Goal: Task Accomplishment & Management: Manage account settings

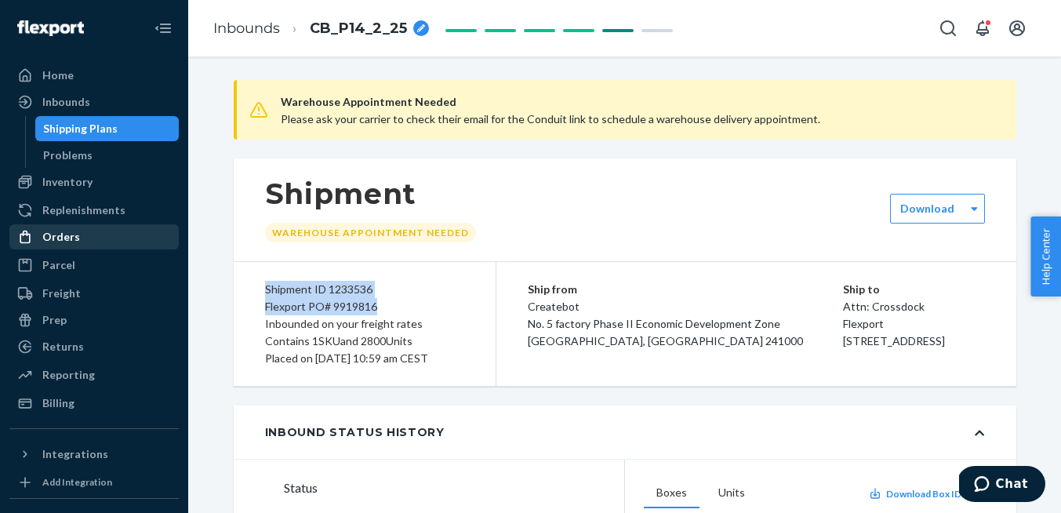
click at [73, 232] on div "Orders" at bounding box center [61, 237] width 38 height 16
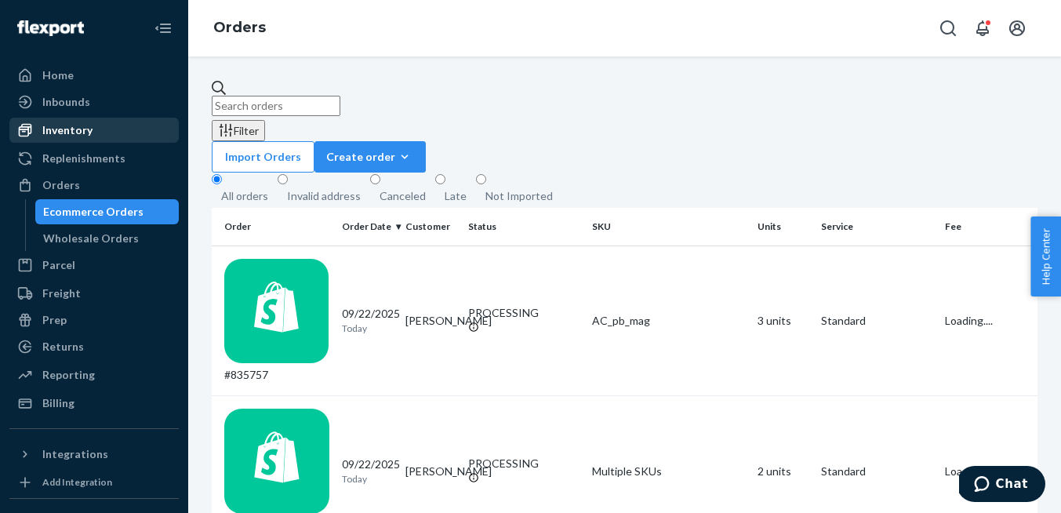
click at [70, 125] on div "Inventory" at bounding box center [67, 130] width 50 height 16
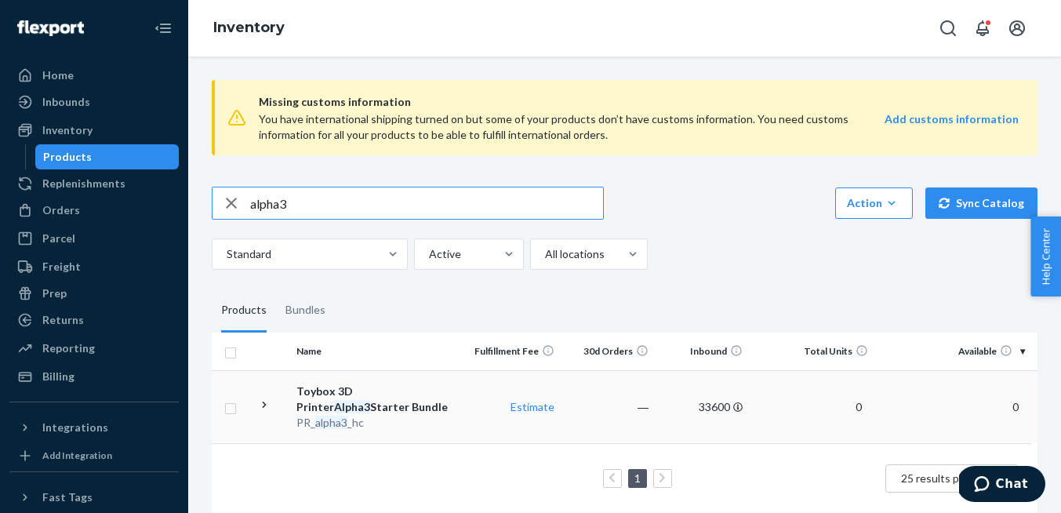
click at [380, 395] on div "Toybox 3D Printer Alpha3 Starter Bundle" at bounding box center [378, 399] width 164 height 31
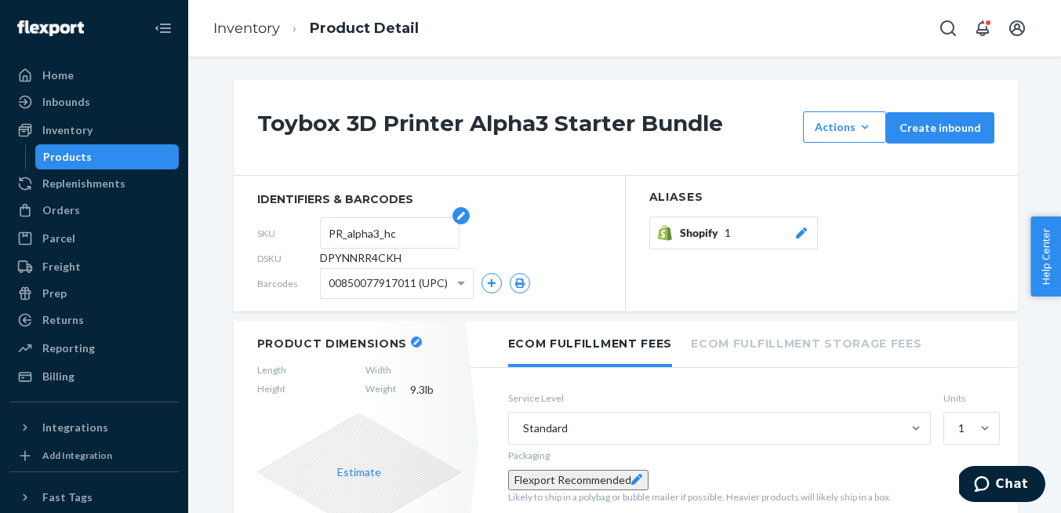
click at [373, 235] on input "PR_alpha3_hc" at bounding box center [390, 233] width 122 height 30
click at [72, 212] on div "Orders" at bounding box center [61, 210] width 38 height 16
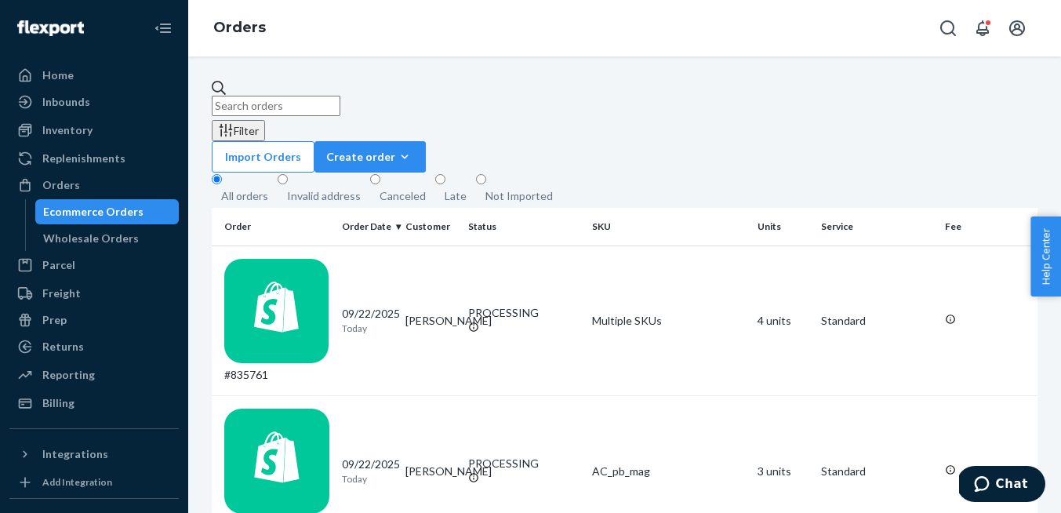
click at [340, 96] on input "text" at bounding box center [276, 106] width 129 height 20
type input "l"
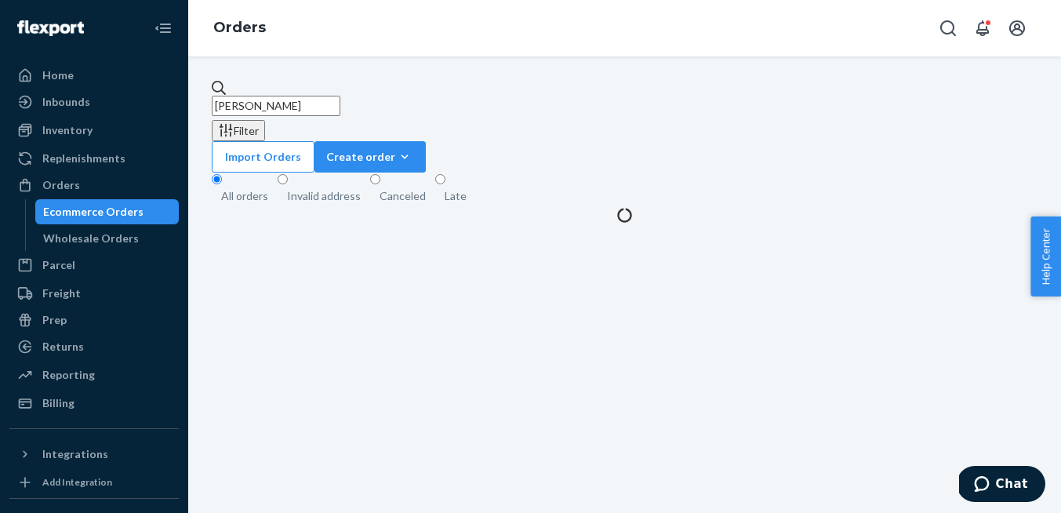
type input "[PERSON_NAME]"
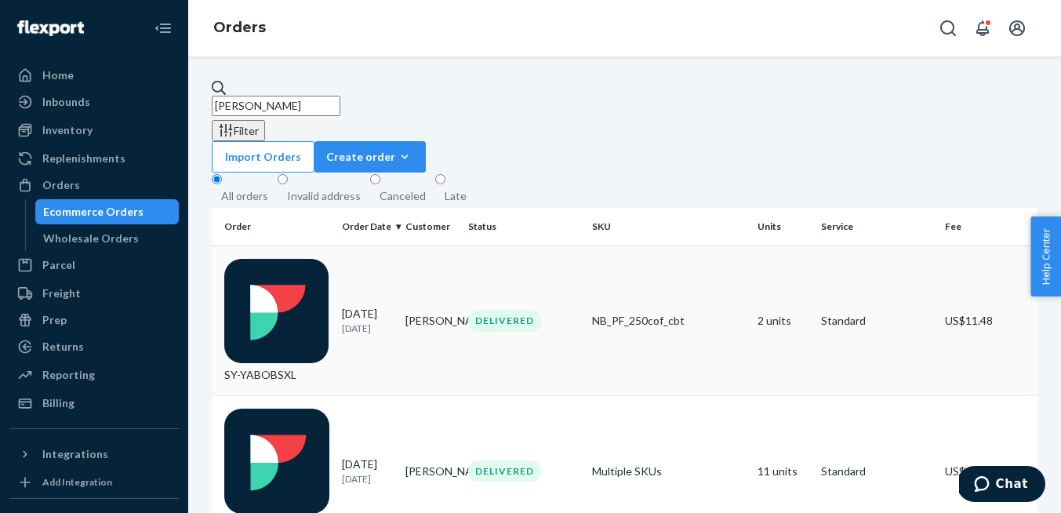
click at [334, 246] on td "SY-YABOBSXL" at bounding box center [274, 321] width 124 height 151
click at [315, 409] on div "B1MRYUJOLL" at bounding box center [276, 471] width 105 height 125
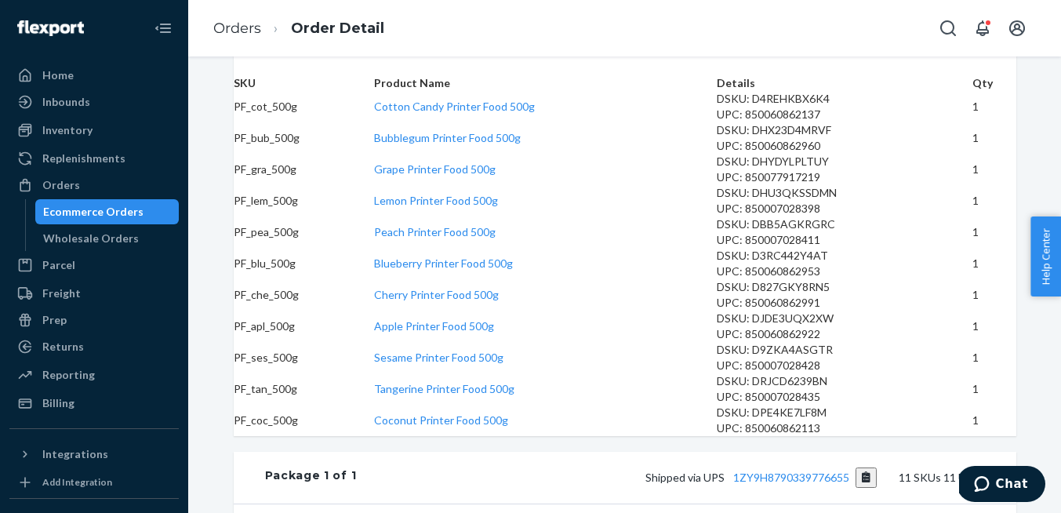
scroll to position [522, 0]
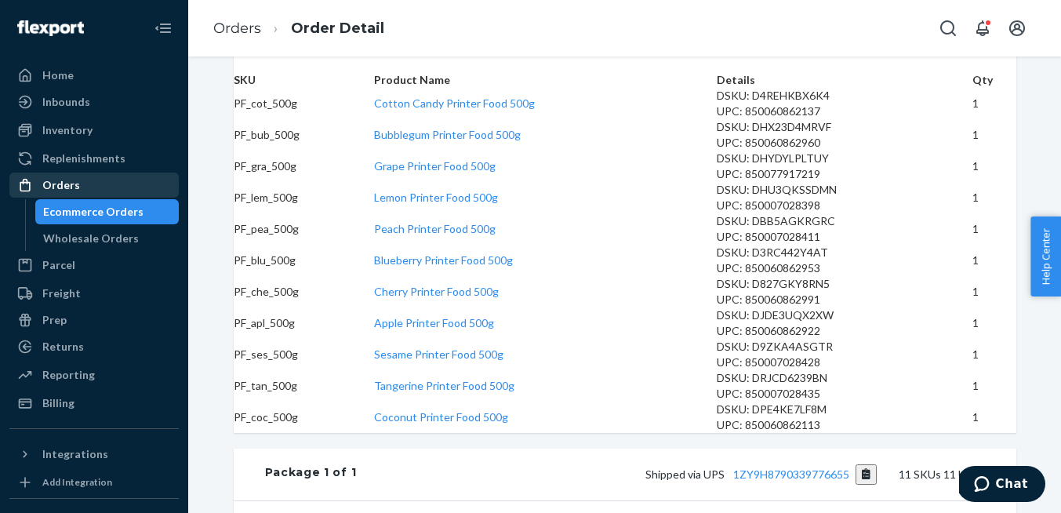
click at [68, 192] on div "Orders" at bounding box center [61, 185] width 38 height 16
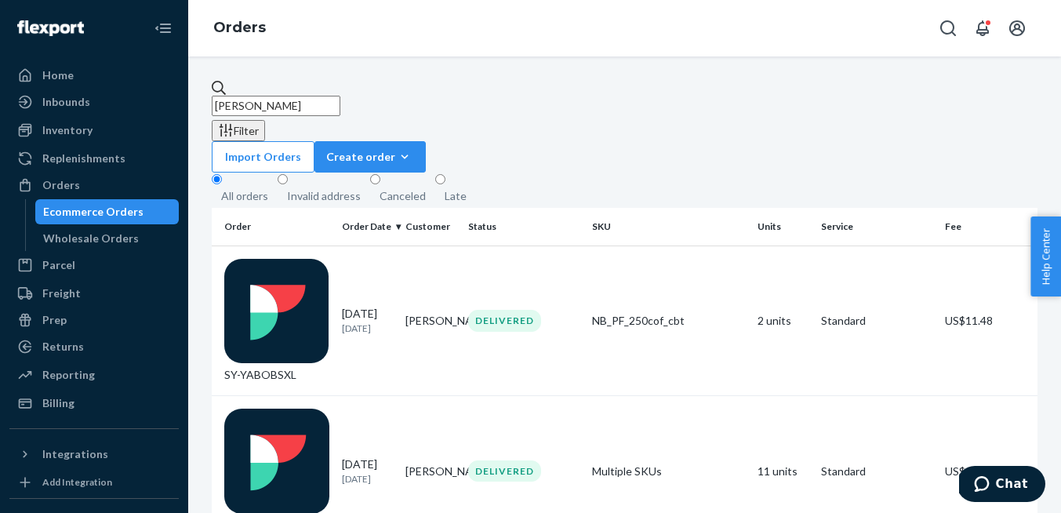
click at [340, 96] on input "[PERSON_NAME]" at bounding box center [276, 106] width 129 height 20
type input "[PERSON_NAME]"
click at [446, 249] on td "[PERSON_NAME]" at bounding box center [431, 321] width 64 height 151
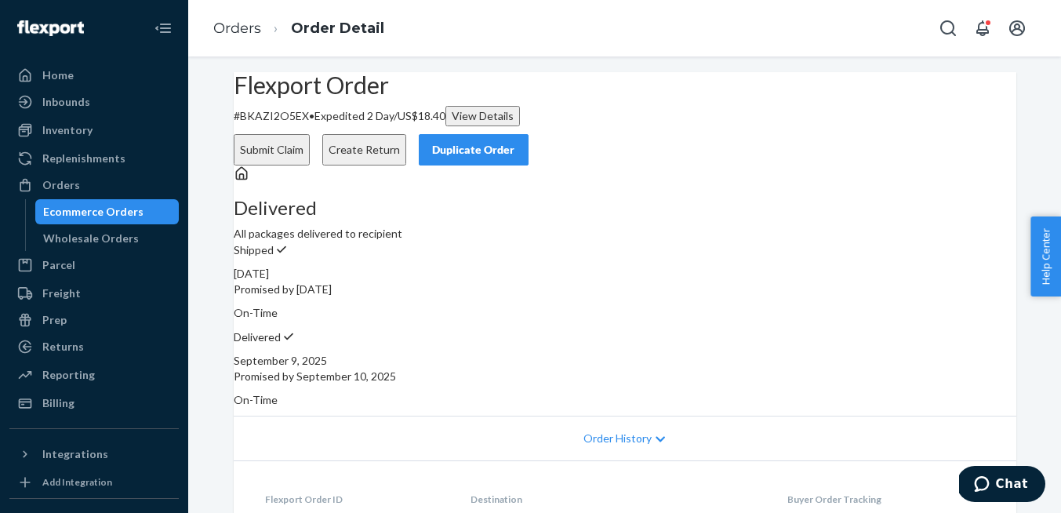
click at [515, 142] on div "Duplicate Order" at bounding box center [473, 150] width 83 height 16
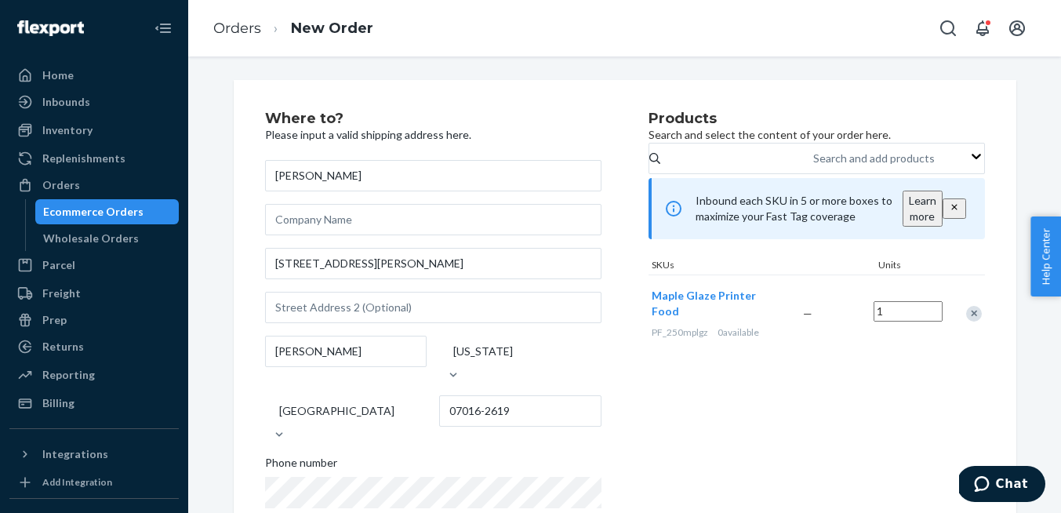
click at [973, 322] on div "Remove Item" at bounding box center [974, 314] width 16 height 16
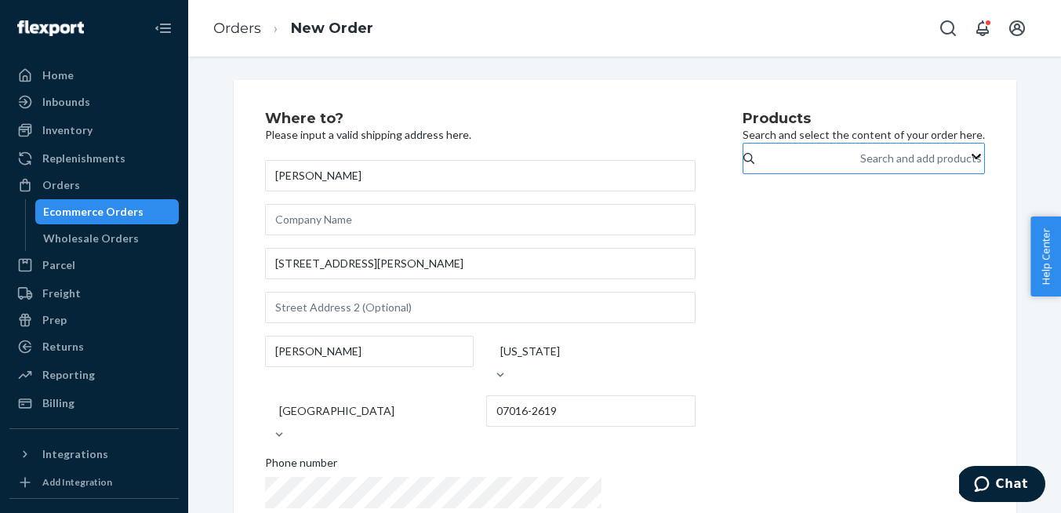
click at [860, 168] on div "Search and add products" at bounding box center [861, 158] width 2 height 19
click at [860, 166] on input "Search and add products" at bounding box center [861, 159] width 2 height 16
type input "deluxe"
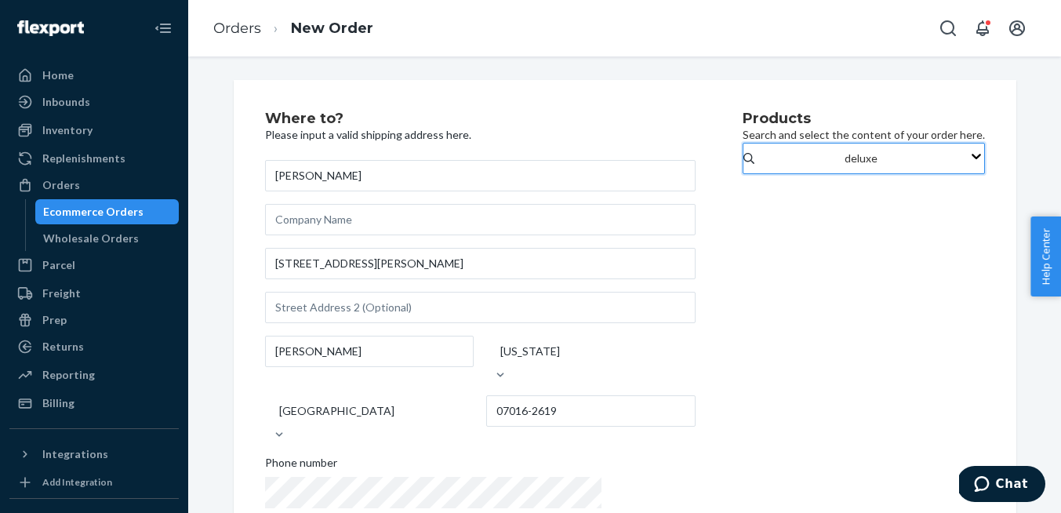
click at [845, 166] on input "deluxe" at bounding box center [862, 159] width 34 height 16
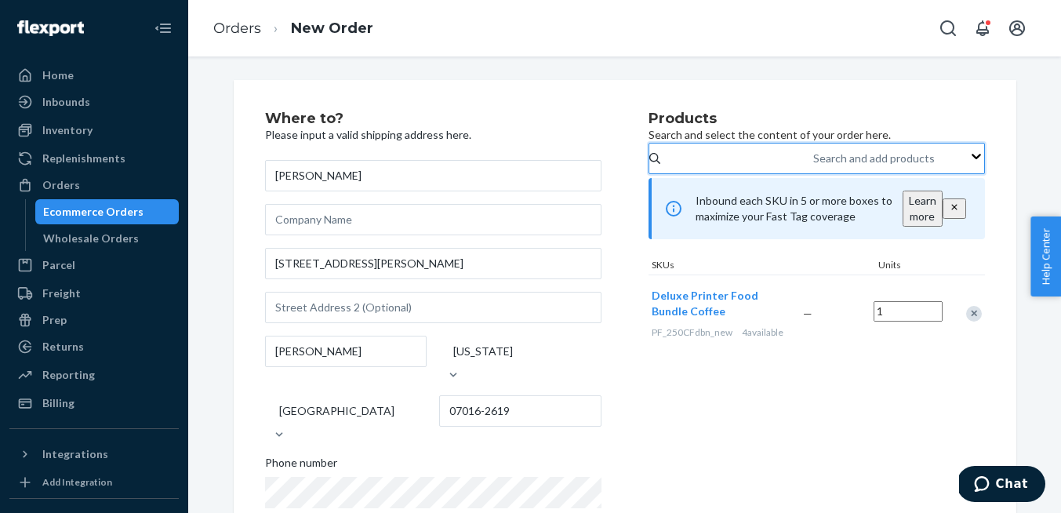
click at [813, 168] on div "Search and add products" at bounding box center [814, 158] width 2 height 19
click at [813, 166] on input "0 results available. Select is focused ,type to refine list, press Down to open…" at bounding box center [814, 159] width 2 height 16
type input "deluxe"
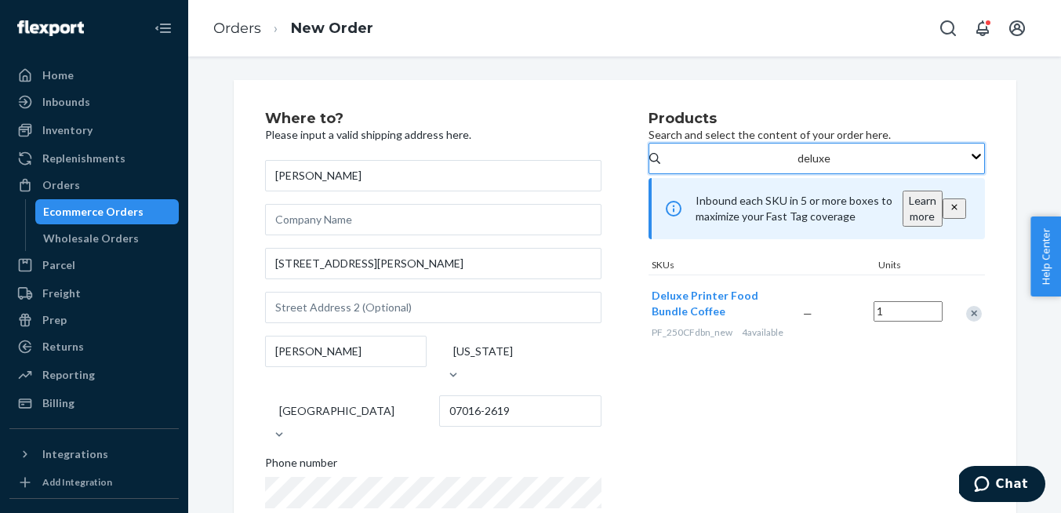
click at [798, 166] on input "deluxe" at bounding box center [815, 159] width 34 height 16
click at [813, 162] on div "Search and add products" at bounding box center [814, 158] width 2 height 19
click at [813, 162] on input "0 results available. Use Up and Down to choose options, press Enter to select t…" at bounding box center [814, 159] width 2 height 16
type input "deluxe"
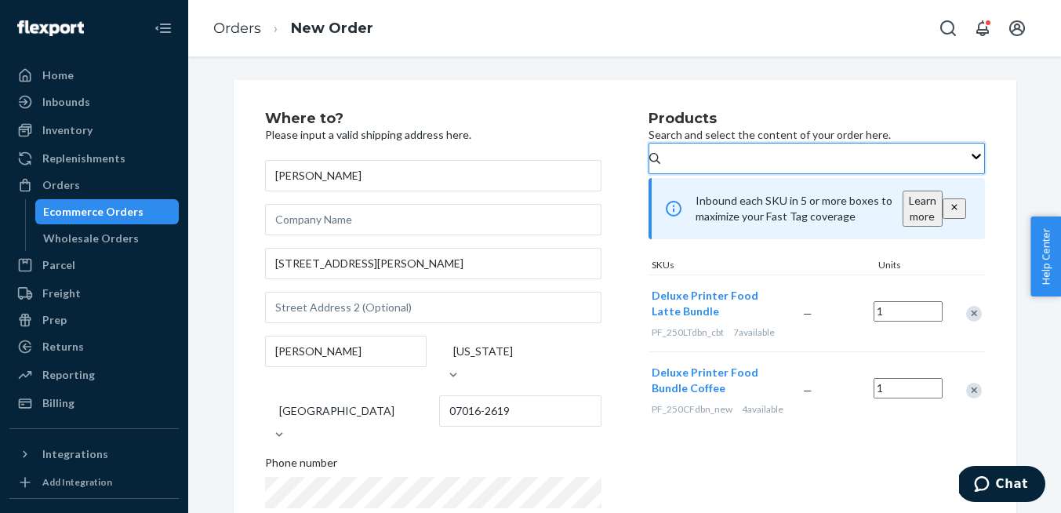
click at [1000, 220] on div "Where to? Please input a valid shipping address here. [PERSON_NAME] [STREET_ADD…" at bounding box center [625, 452] width 783 height 744
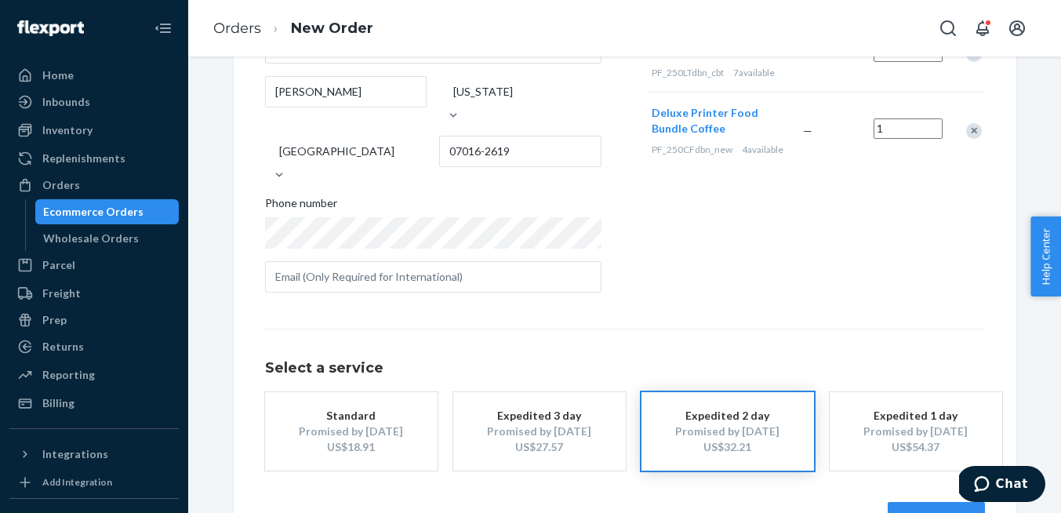
scroll to position [279, 0]
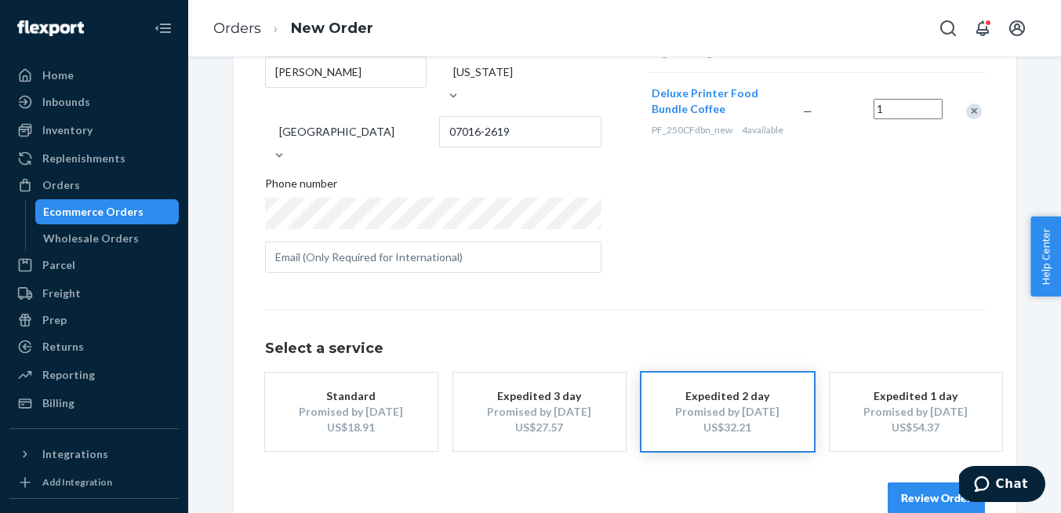
click at [380, 404] on div "Promised by [DATE]" at bounding box center [351, 412] width 125 height 16
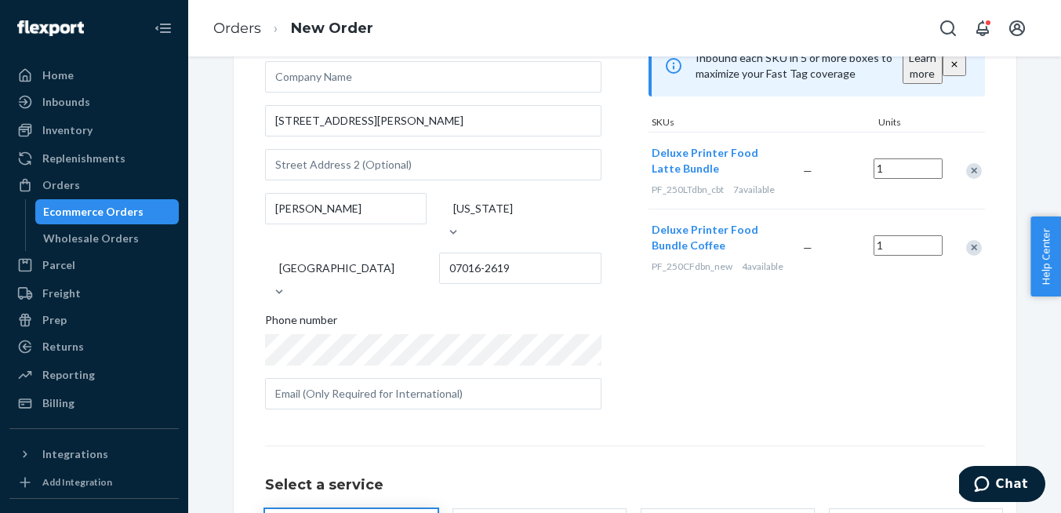
scroll to position [141, 0]
click at [901, 257] on input "1" at bounding box center [908, 247] width 69 height 20
click at [906, 257] on input "4" at bounding box center [908, 247] width 69 height 20
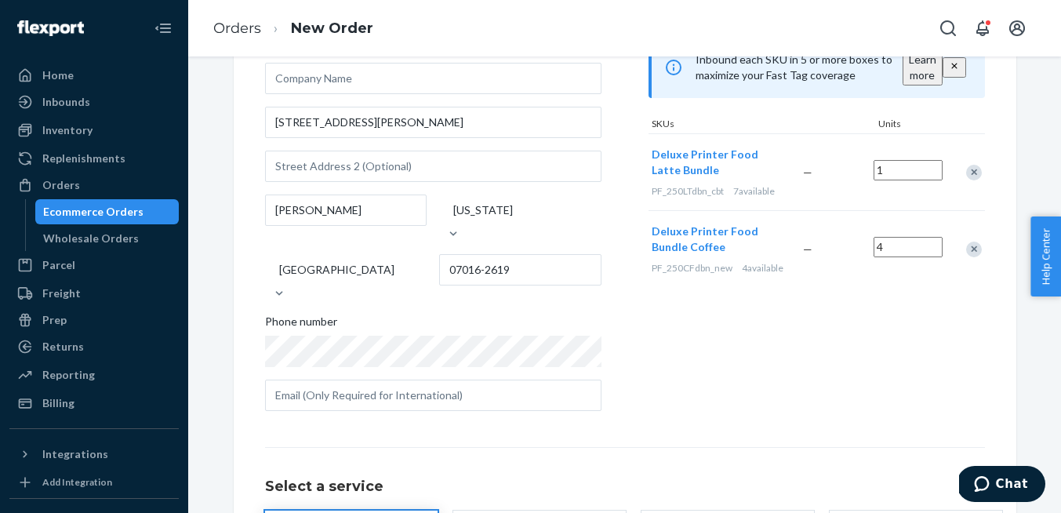
click at [906, 257] on input "4" at bounding box center [908, 247] width 69 height 20
type input "1"
click at [889, 330] on div "Products Search and select the content of your order here. Search and add produ…" at bounding box center [817, 196] width 336 height 453
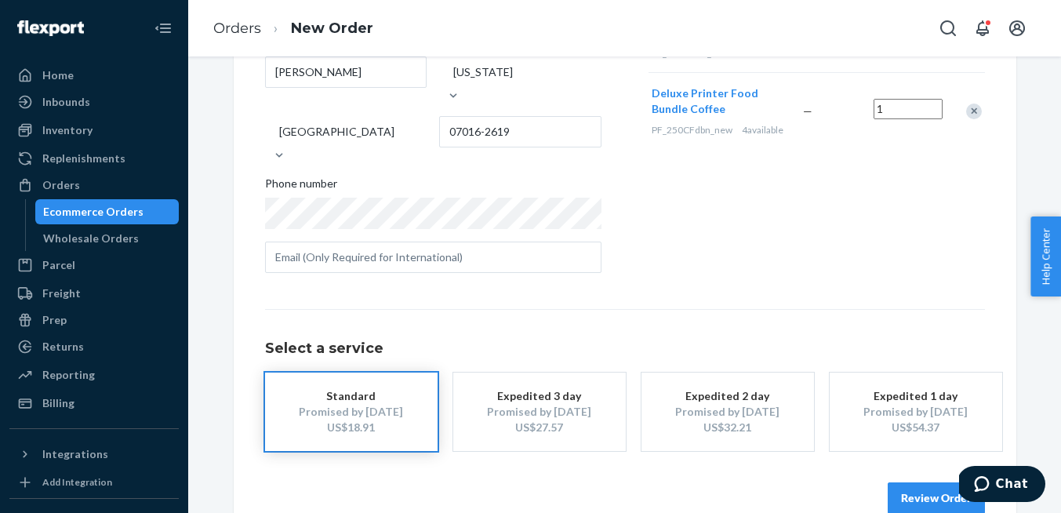
click at [920, 482] on button "Review Order" at bounding box center [936, 497] width 97 height 31
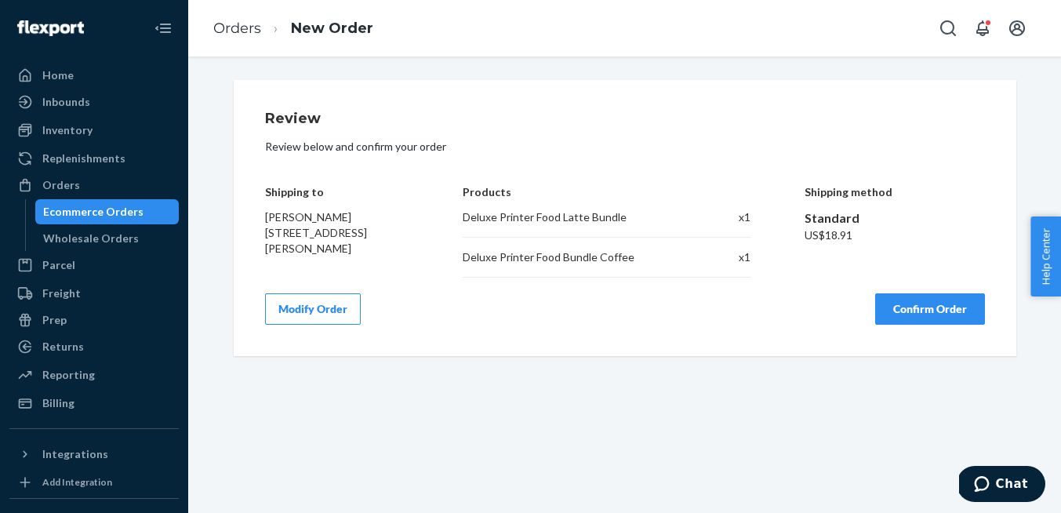
click at [937, 309] on button "Confirm Order" at bounding box center [930, 308] width 110 height 31
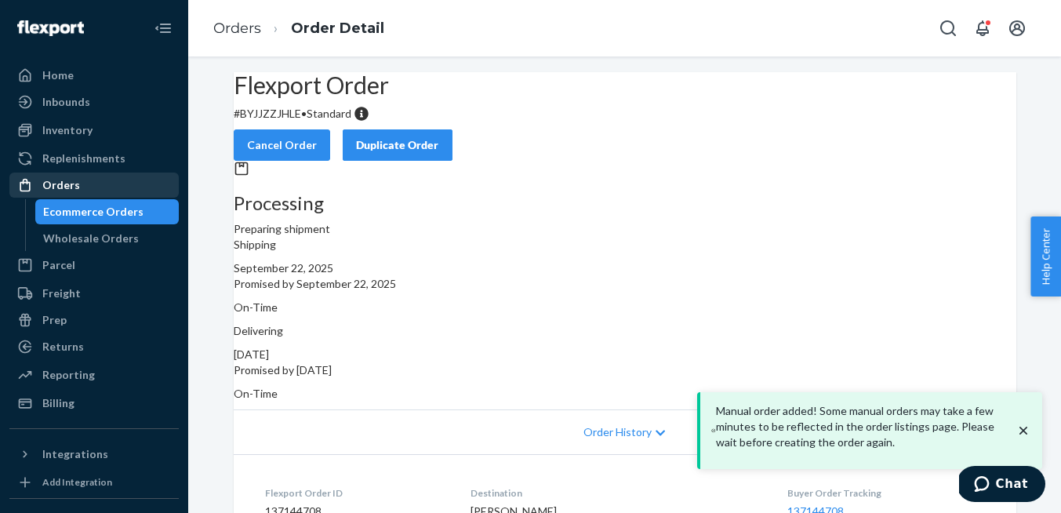
click at [66, 185] on div "Orders" at bounding box center [61, 185] width 38 height 16
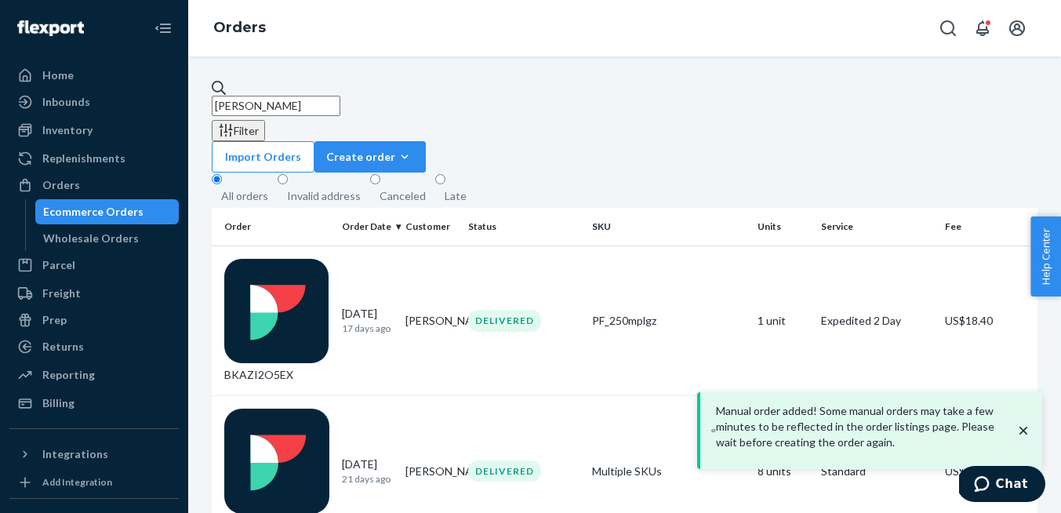
click at [316, 96] on input "[PERSON_NAME]" at bounding box center [276, 106] width 129 height 20
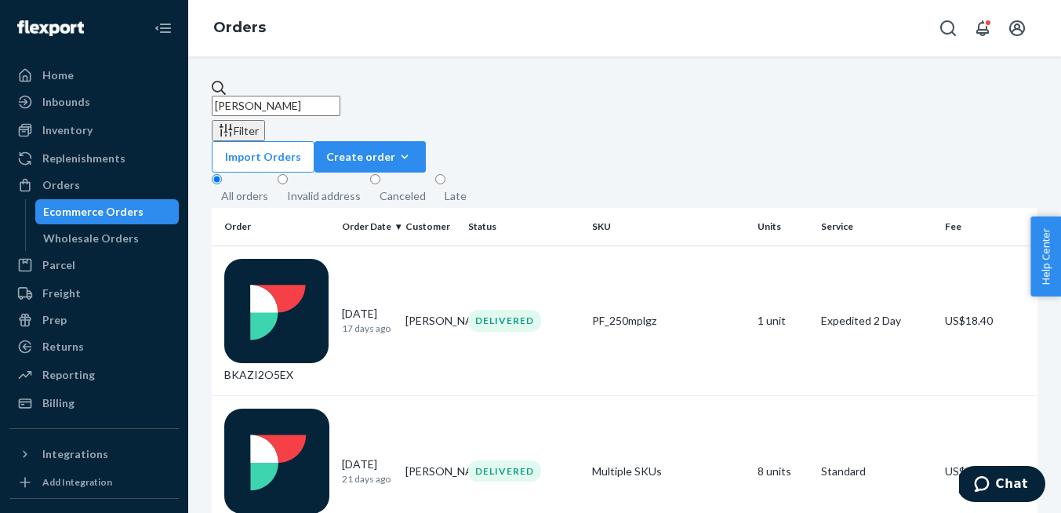
click at [316, 96] on input "[PERSON_NAME]" at bounding box center [276, 106] width 129 height 20
type input "[PERSON_NAME]"
click at [315, 259] on div "RJ6ODL0DEG" at bounding box center [276, 321] width 105 height 125
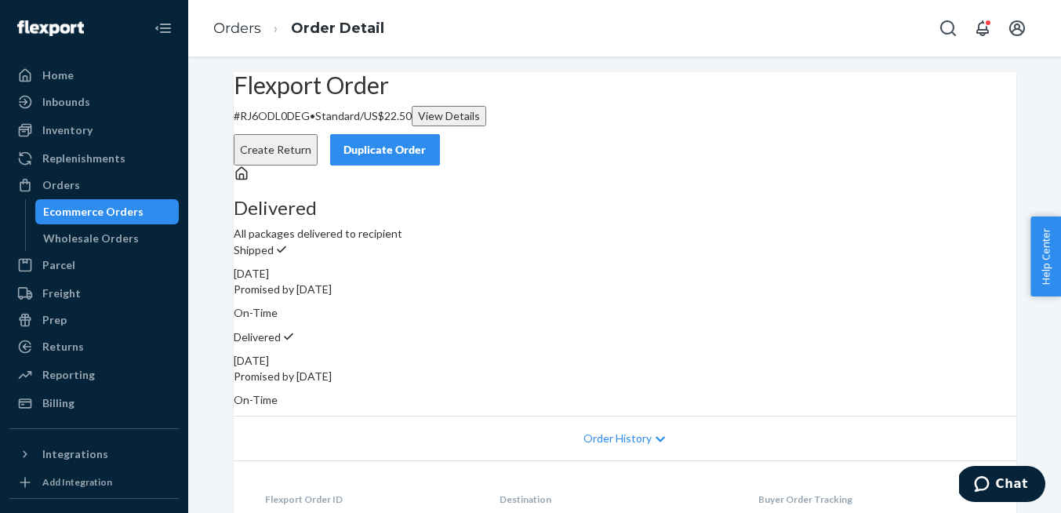
click at [427, 142] on div "Duplicate Order" at bounding box center [385, 150] width 83 height 16
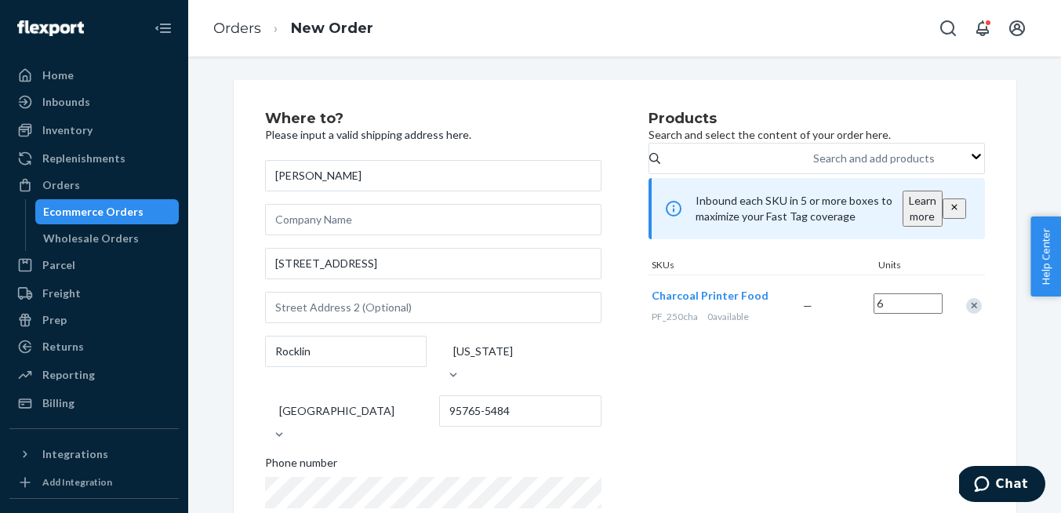
click at [971, 314] on div "Remove Item" at bounding box center [974, 306] width 16 height 16
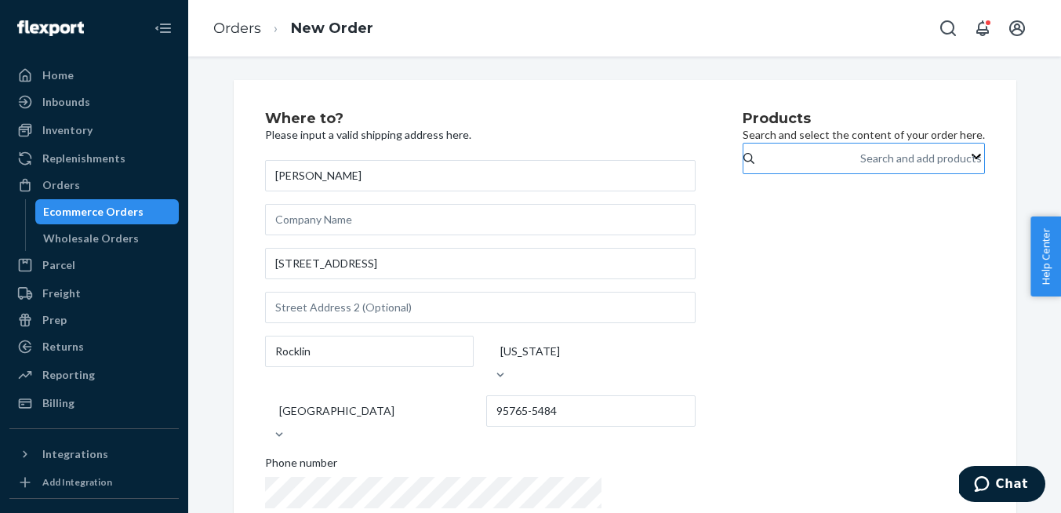
click at [860, 166] on div "Search and add products" at bounding box center [921, 159] width 122 height 16
click at [860, 166] on input "Search and add products" at bounding box center [861, 159] width 2 height 16
type input "deluxe"
click at [845, 166] on input "deluxe" at bounding box center [862, 159] width 34 height 16
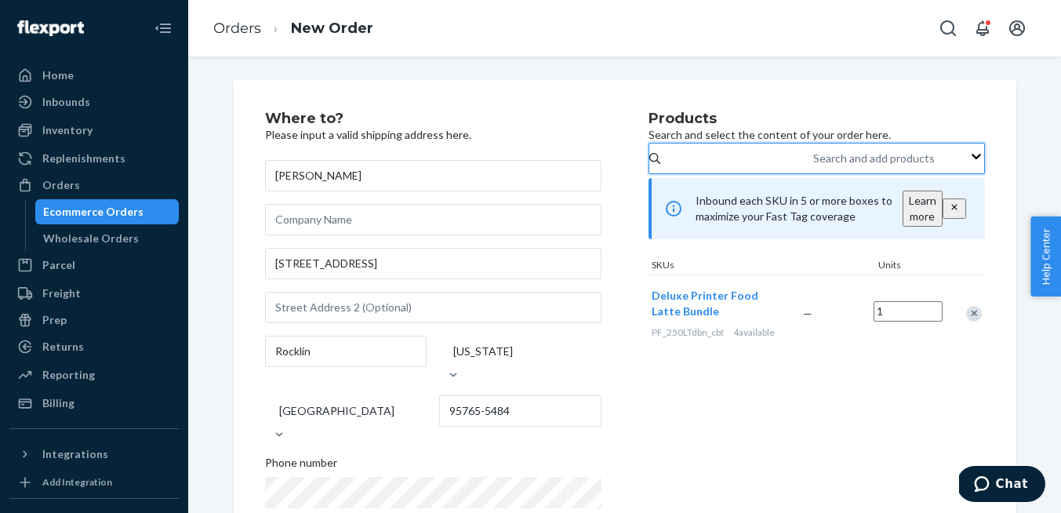
click at [813, 166] on div "Search and add products" at bounding box center [874, 159] width 122 height 16
click at [813, 166] on input "0 results available. Select is focused ,type to refine list, press Down to open…" at bounding box center [814, 159] width 2 height 16
type input "deluxe"
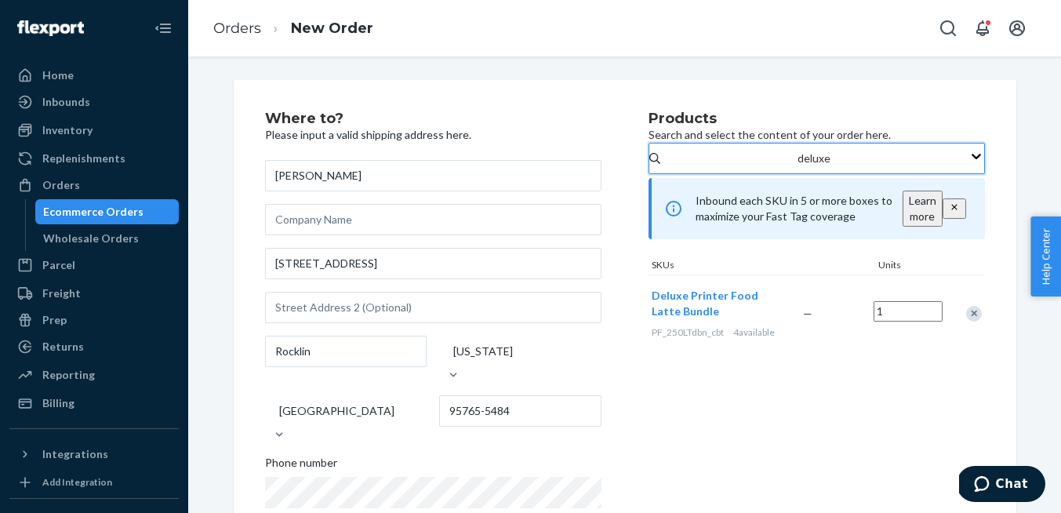
click at [798, 166] on input "deluxe" at bounding box center [815, 159] width 34 height 16
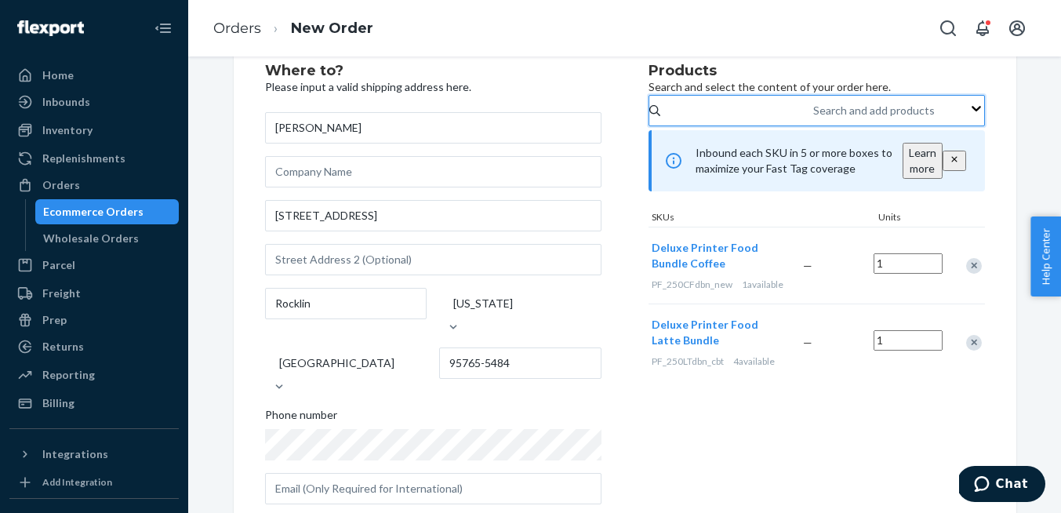
scroll to position [18, 0]
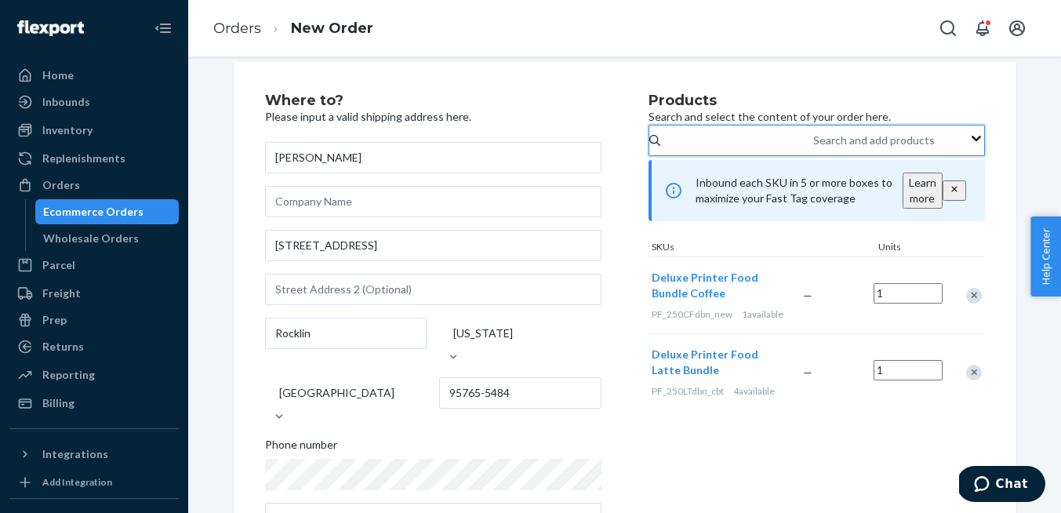
click at [813, 148] on div "Search and add products" at bounding box center [874, 141] width 122 height 16
click at [813, 148] on input "0 results available. Select is focused ,type to refine list, press Down to open…" at bounding box center [814, 141] width 2 height 16
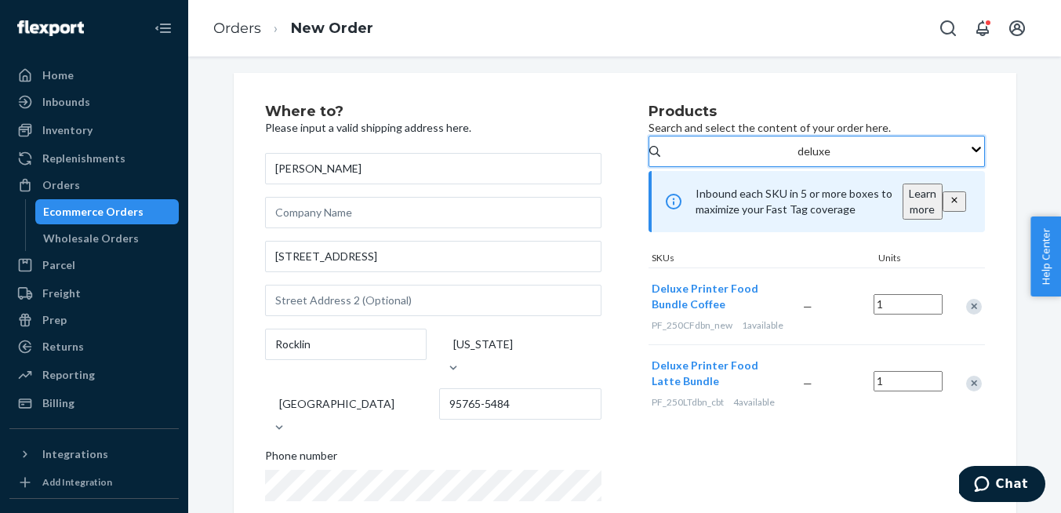
scroll to position [0, 0]
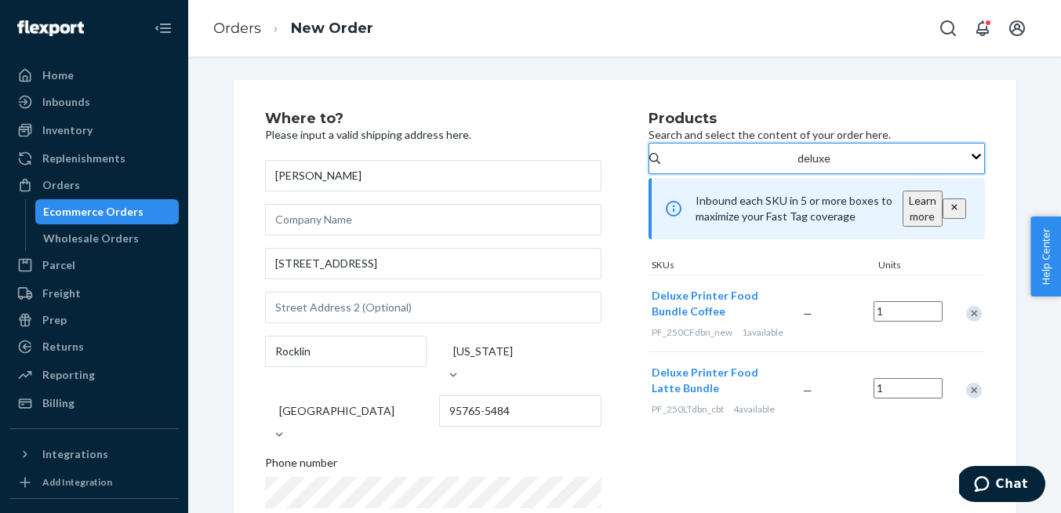
type input "deluxe"
click at [992, 287] on div "Where to? Please input a valid shipping address here. [PERSON_NAME] [STREET_ADD…" at bounding box center [625, 452] width 783 height 744
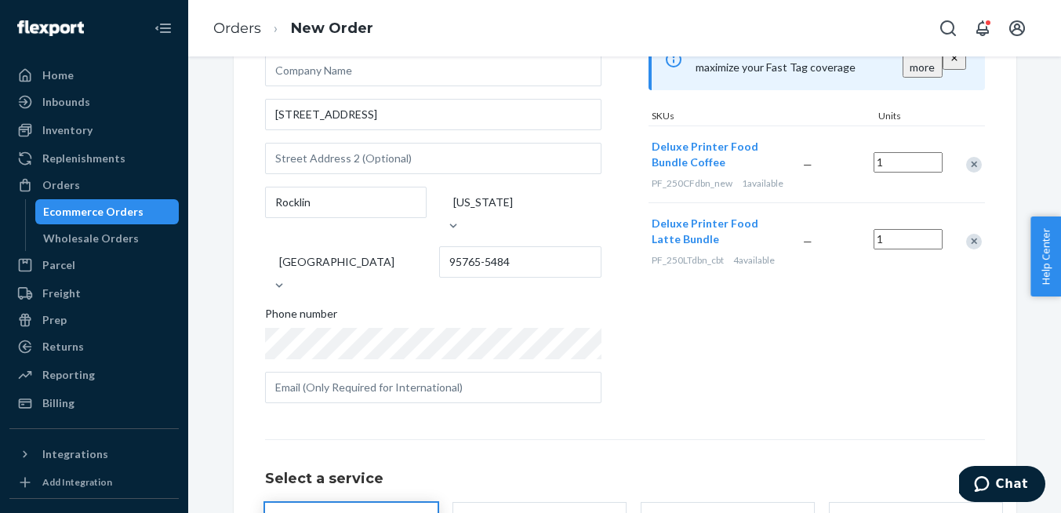
scroll to position [279, 0]
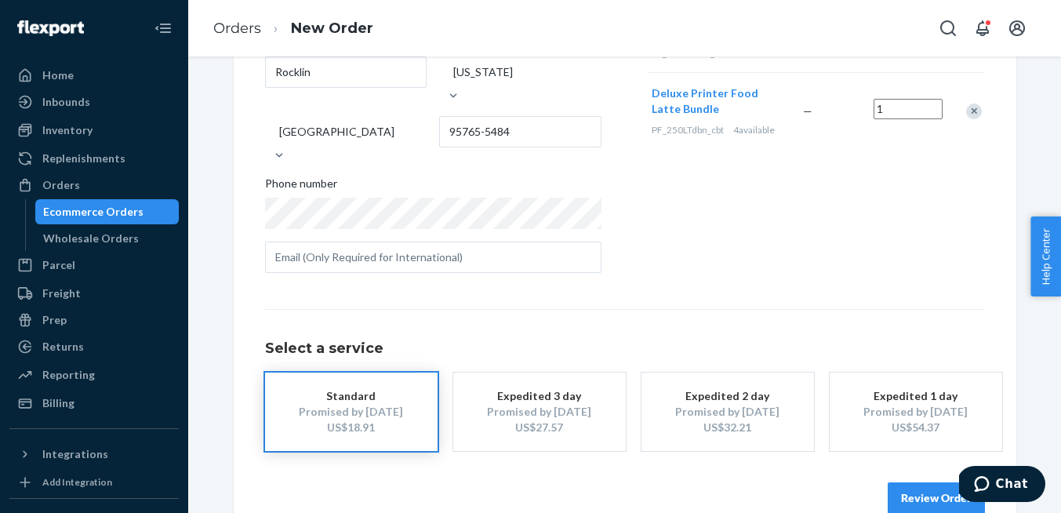
click at [913, 482] on button "Review Order" at bounding box center [936, 497] width 97 height 31
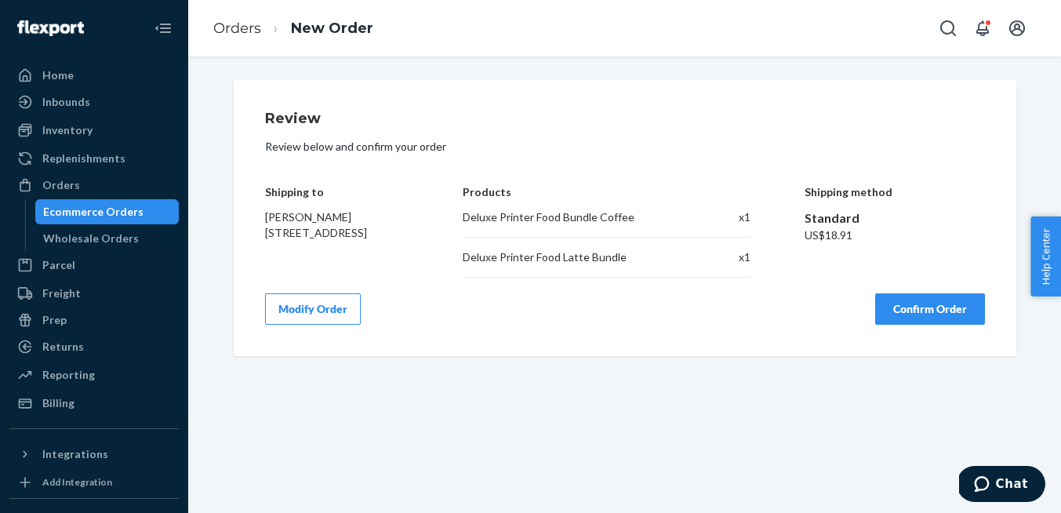
scroll to position [0, 0]
click at [937, 300] on button "Confirm Order" at bounding box center [930, 308] width 110 height 31
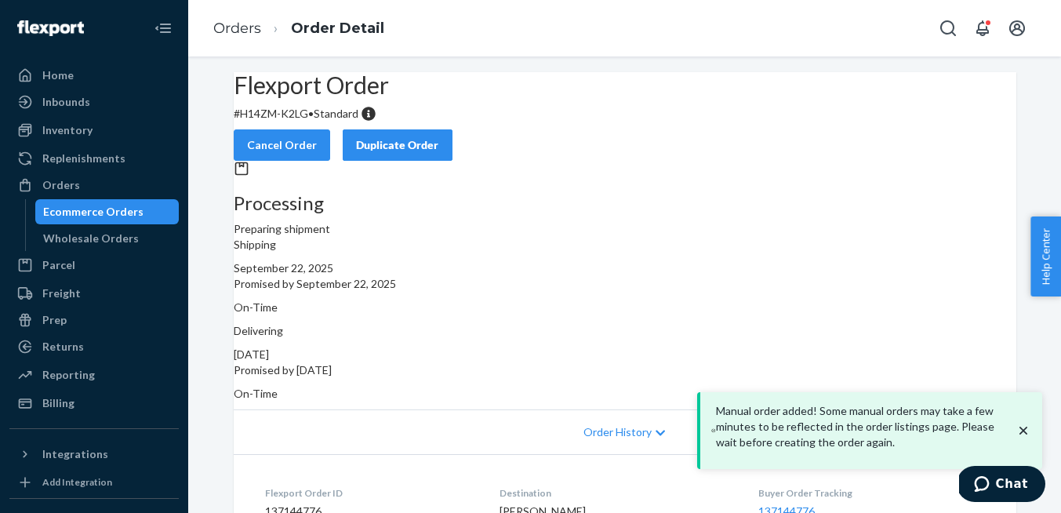
click at [1013, 431] on div "Manual order added! Some manual orders may take a few minutes to be reflected i…" at bounding box center [871, 430] width 320 height 55
click at [1024, 431] on icon "close toast" at bounding box center [1024, 431] width 16 height 16
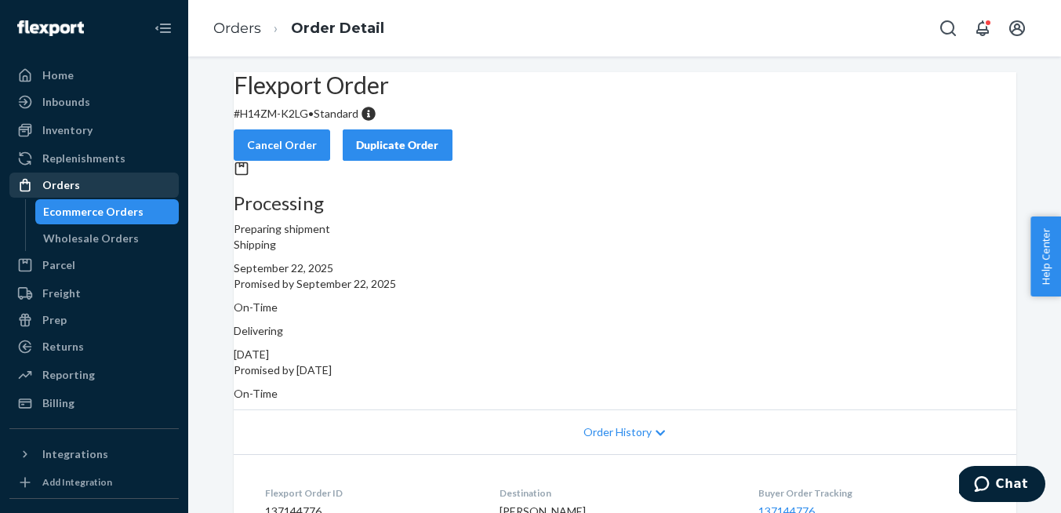
click at [77, 187] on div "Orders" at bounding box center [94, 185] width 166 height 22
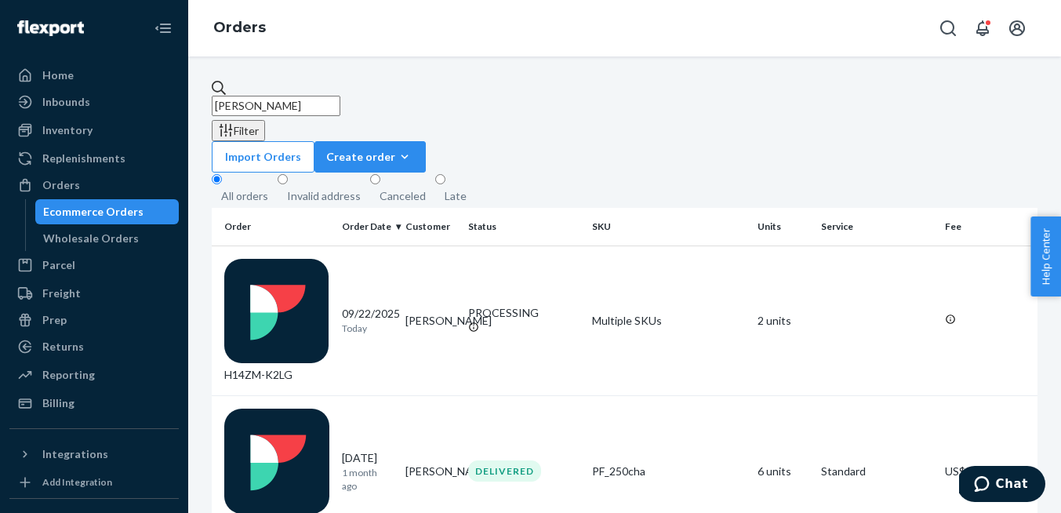
click at [337, 96] on input "[PERSON_NAME]" at bounding box center [276, 106] width 129 height 20
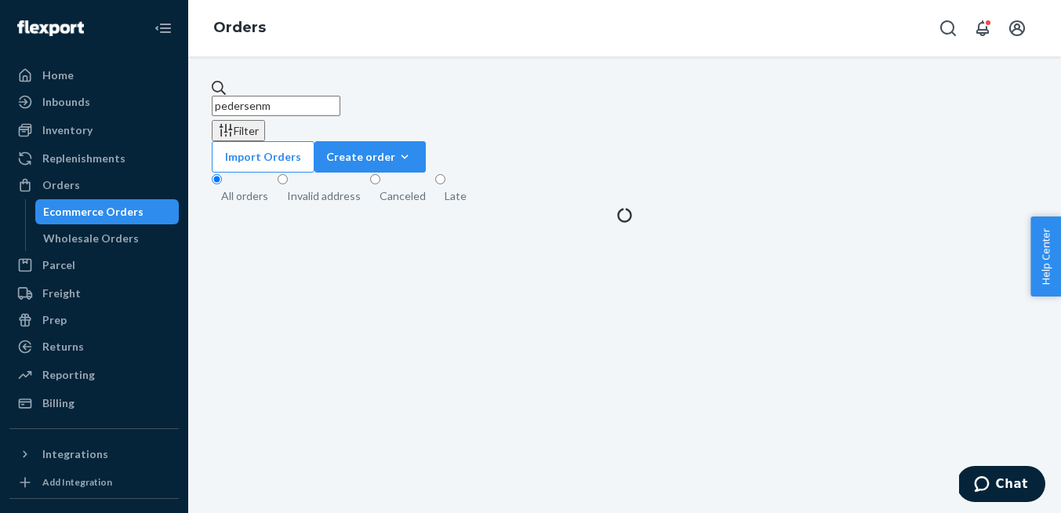
click at [310, 96] on input "pedersenm" at bounding box center [276, 106] width 129 height 20
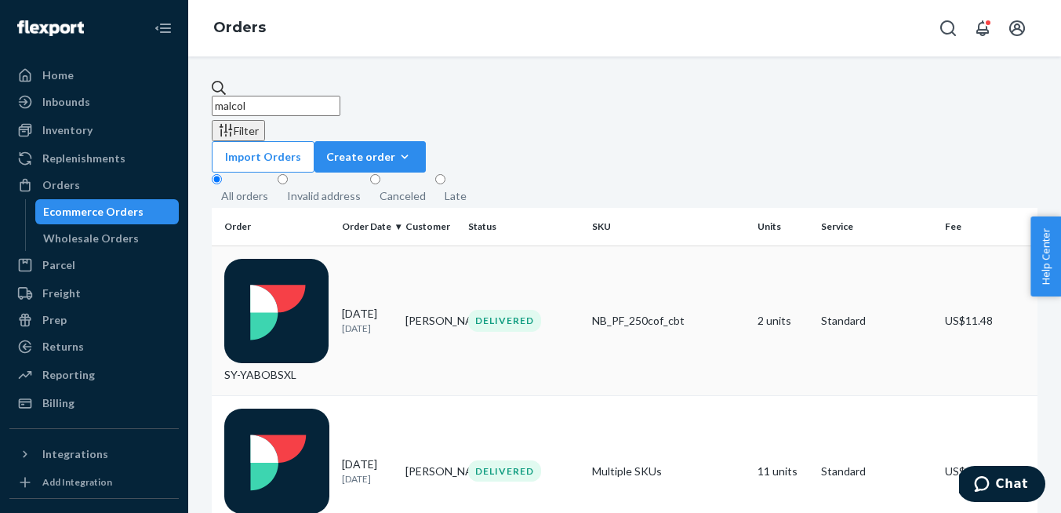
type input "malcol"
click at [293, 246] on td "SY-YABOBSXL" at bounding box center [274, 321] width 124 height 151
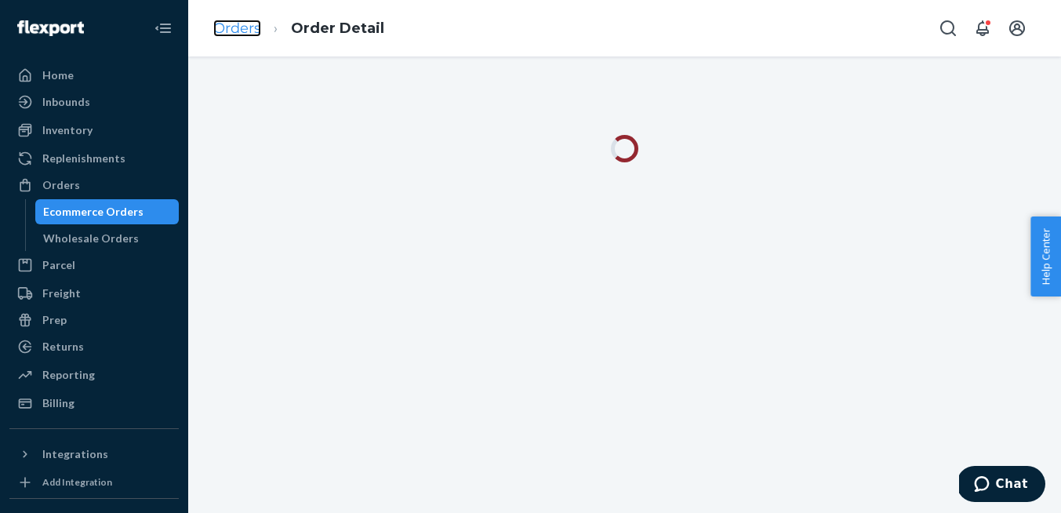
click at [218, 20] on link "Orders" at bounding box center [237, 28] width 48 height 17
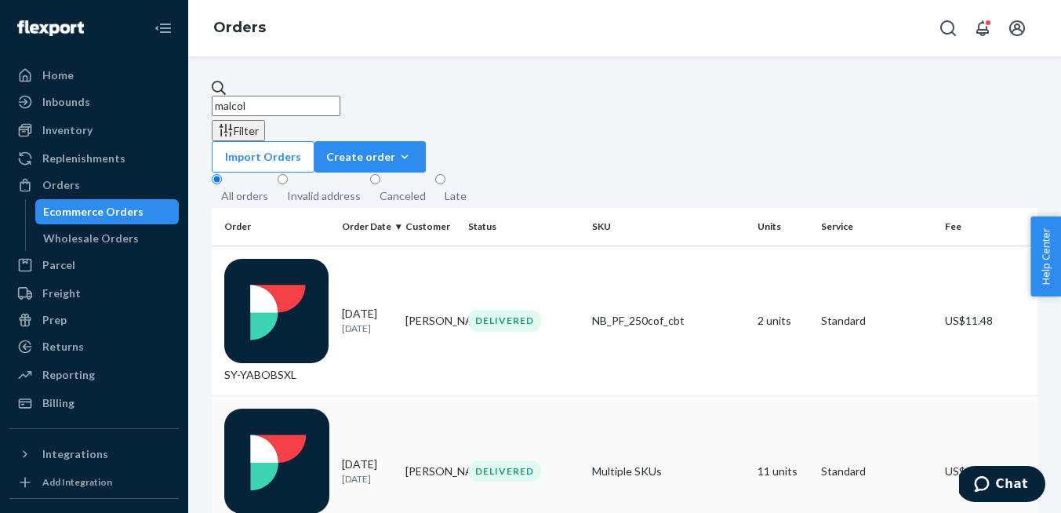
click at [374, 472] on p "[DATE]" at bounding box center [367, 478] width 51 height 13
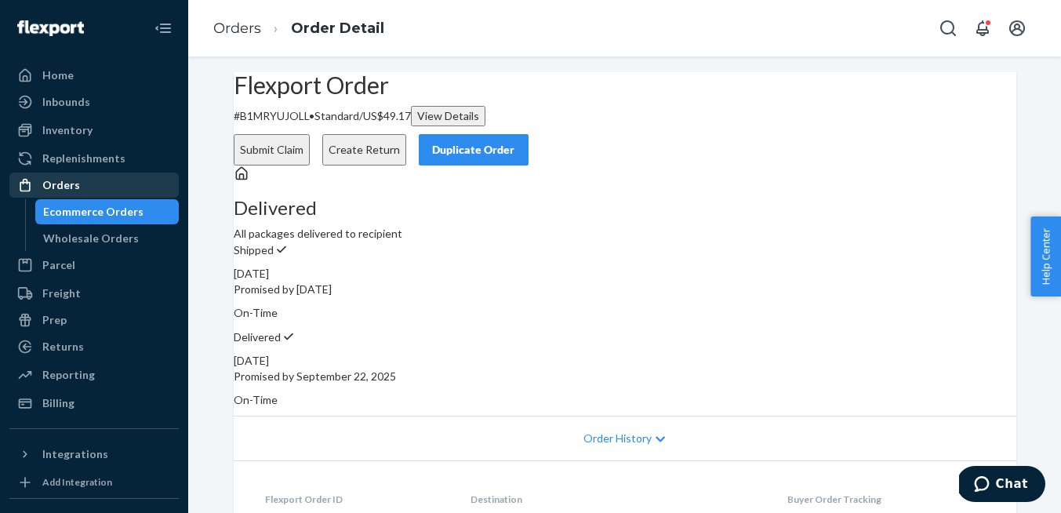
click at [85, 180] on div "Orders" at bounding box center [94, 185] width 166 height 22
